Goal: Browse casually: Explore the website without a specific task or goal

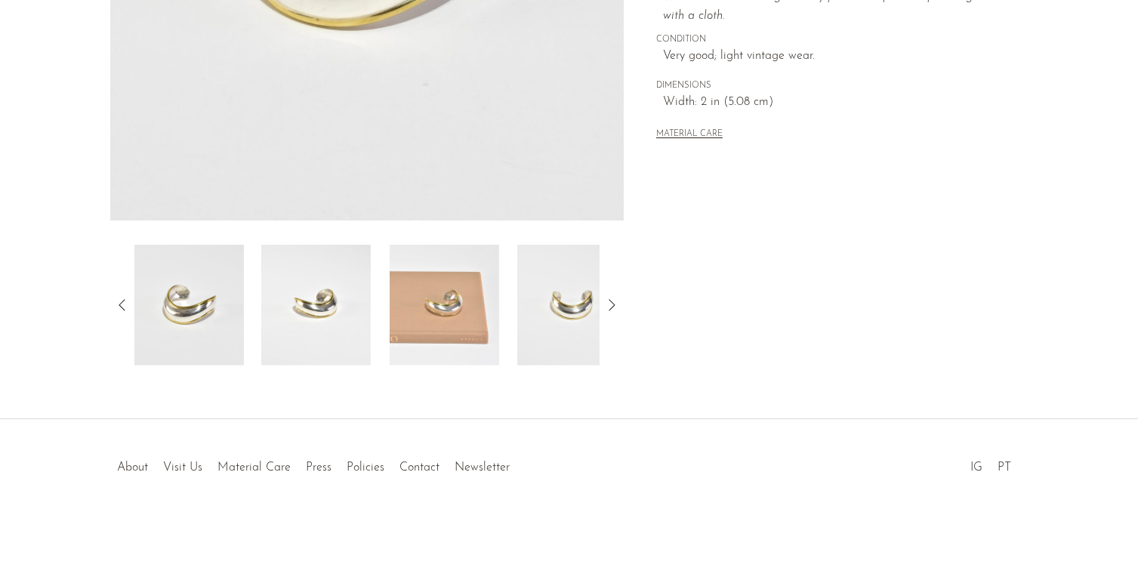
scroll to position [415, 0]
click at [548, 325] on img at bounding box center [572, 305] width 110 height 121
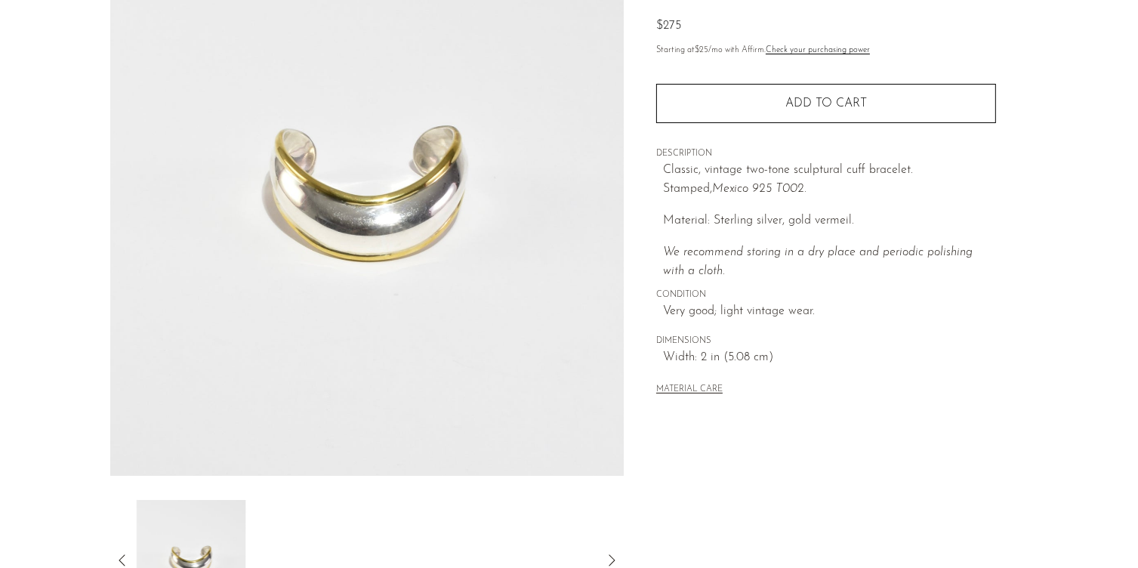
scroll to position [0, 0]
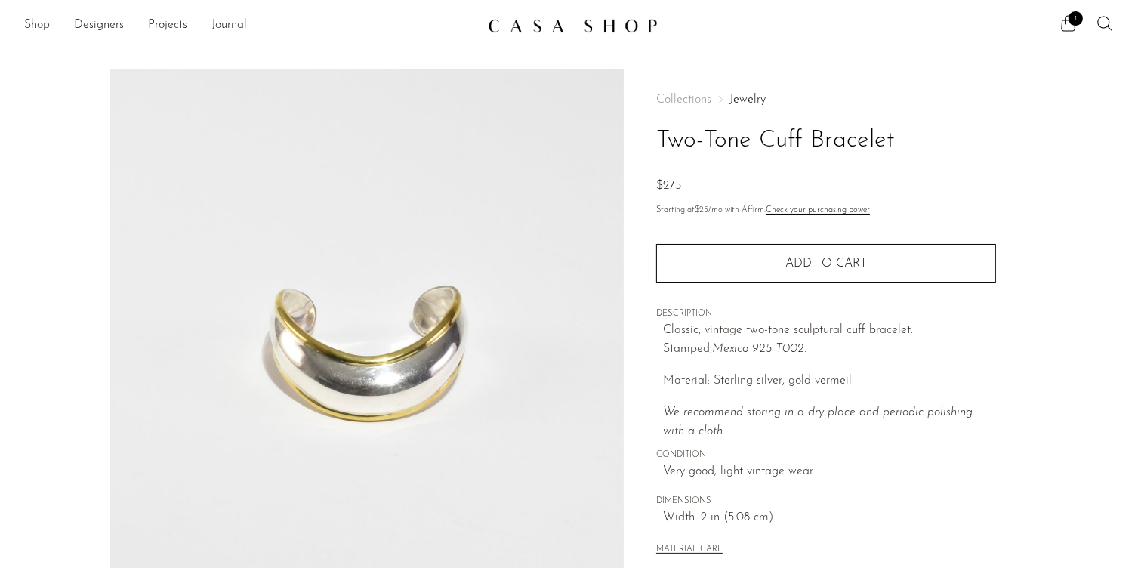
click at [38, 22] on link "Shop" at bounding box center [37, 26] width 26 height 20
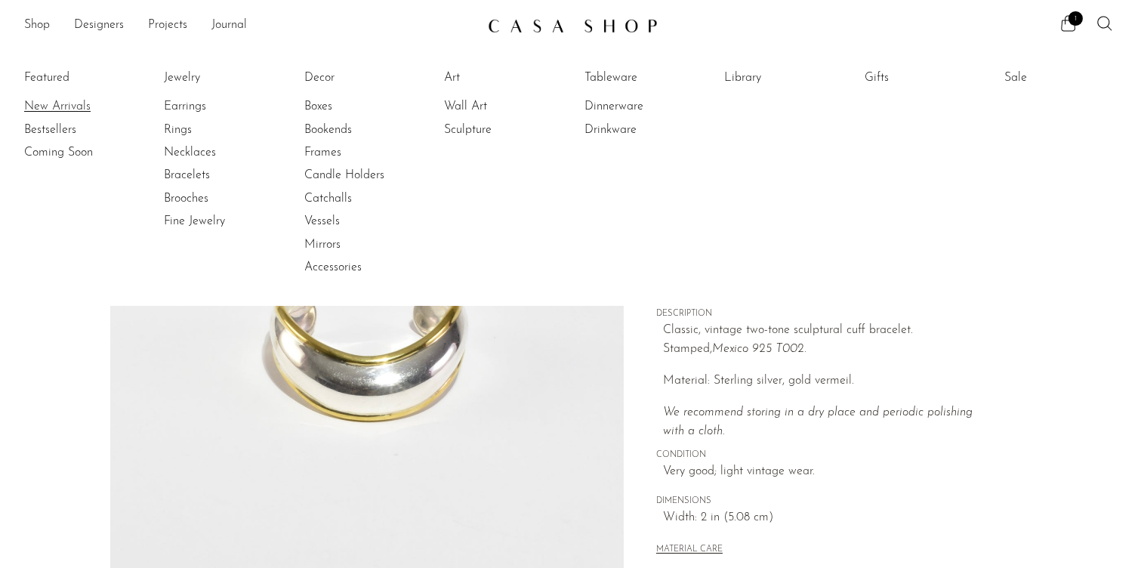
click at [56, 105] on link "New Arrivals" at bounding box center [80, 106] width 113 height 17
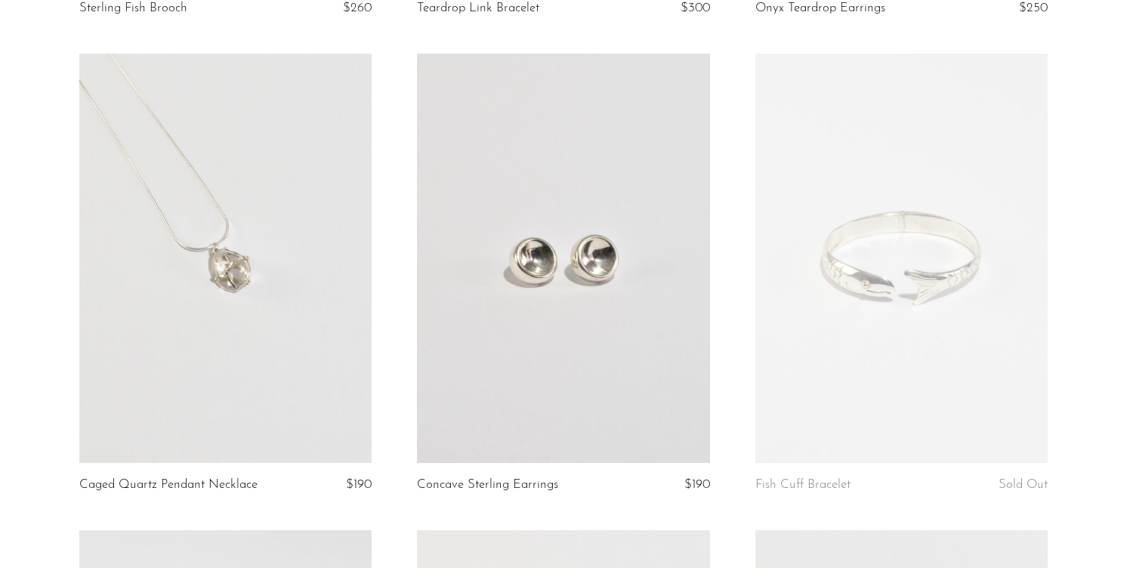
scroll to position [570, 0]
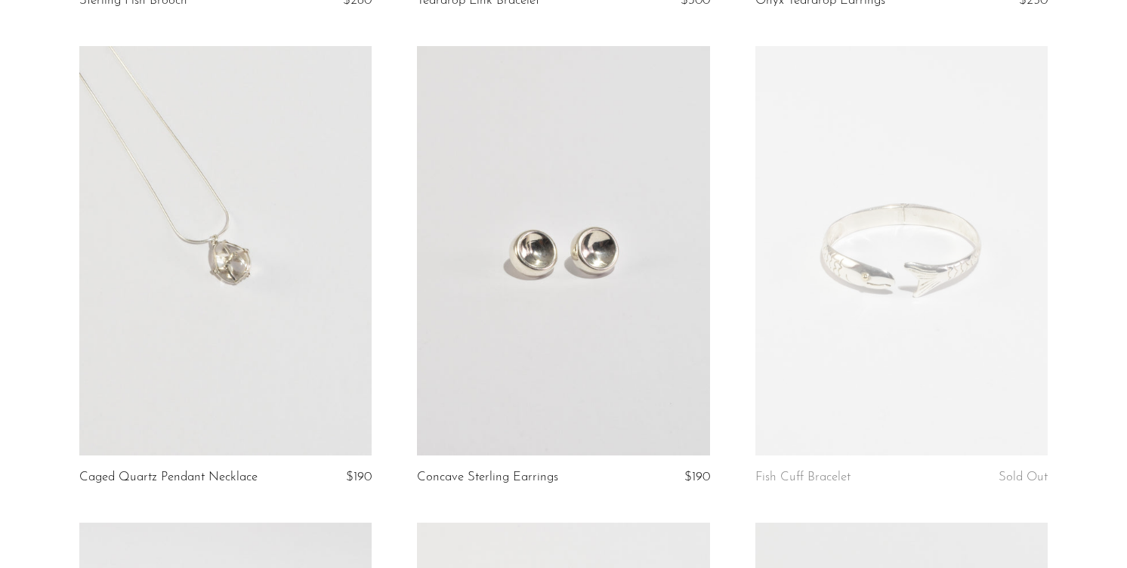
click at [181, 280] on link at bounding box center [225, 251] width 293 height 410
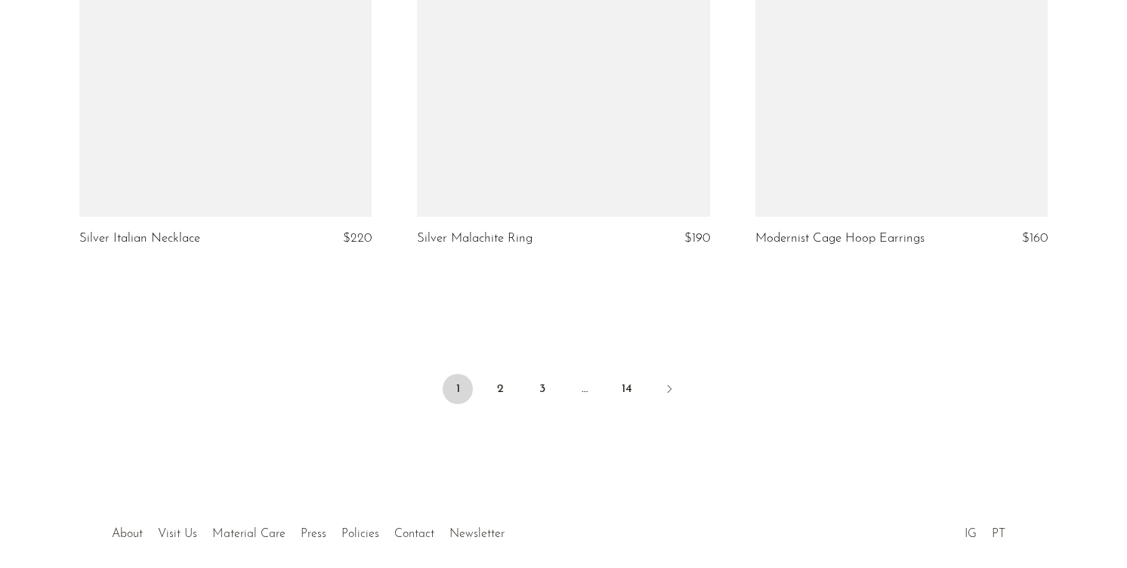
scroll to position [5575, 0]
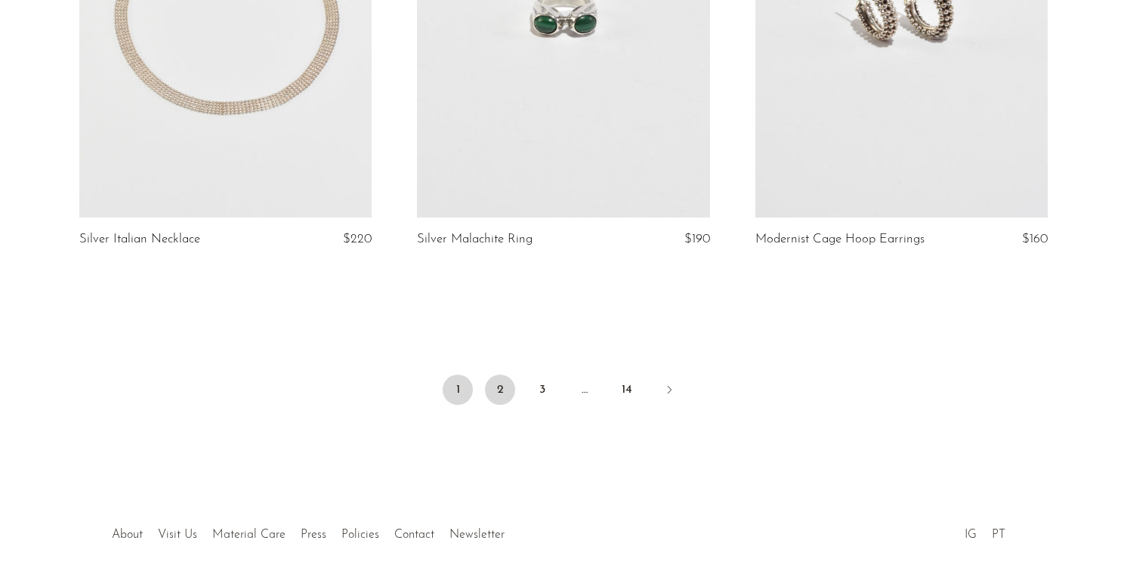
click at [491, 388] on link "2" at bounding box center [500, 390] width 30 height 30
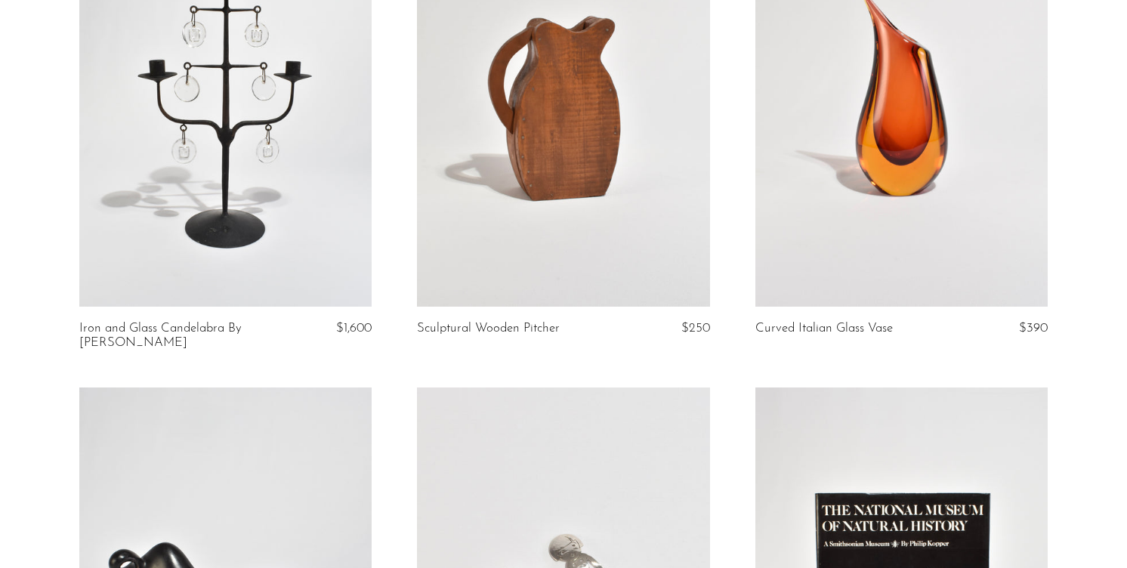
scroll to position [718, 0]
